Goal: Find specific page/section: Find specific page/section

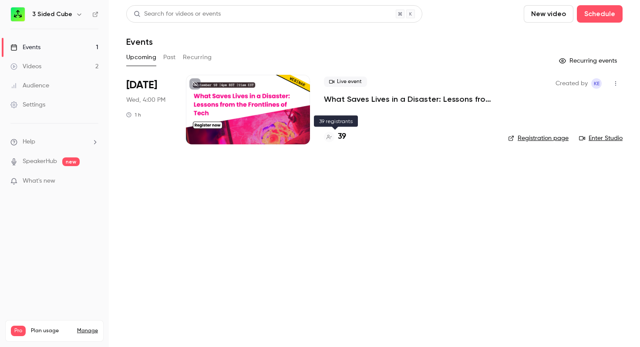
click at [342, 136] on h4 "39" at bounding box center [342, 137] width 8 height 12
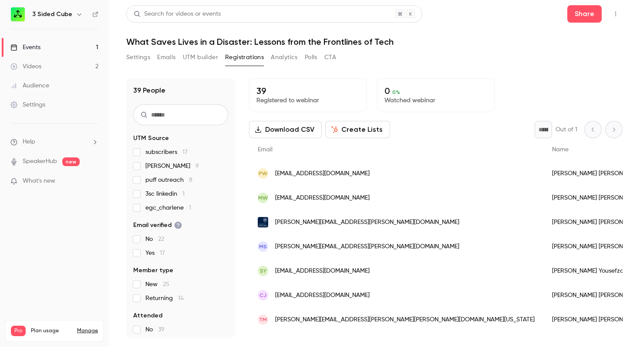
click at [34, 47] on div "Events" at bounding box center [25, 47] width 30 height 9
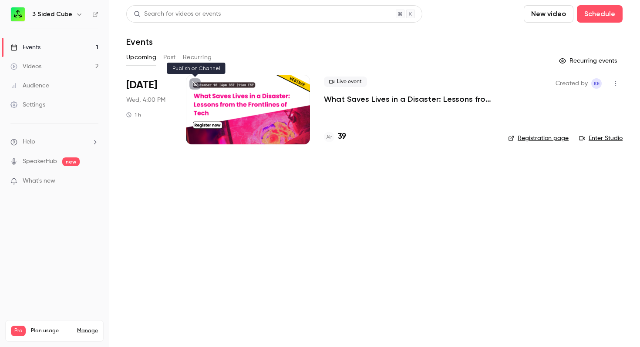
click at [197, 84] on icon at bounding box center [194, 83] width 5 height 5
